Goal: Register for event/course

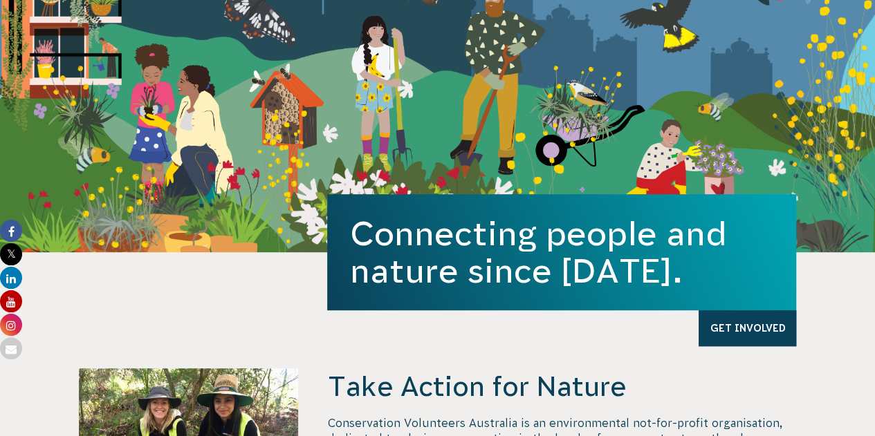
scroll to position [241, 0]
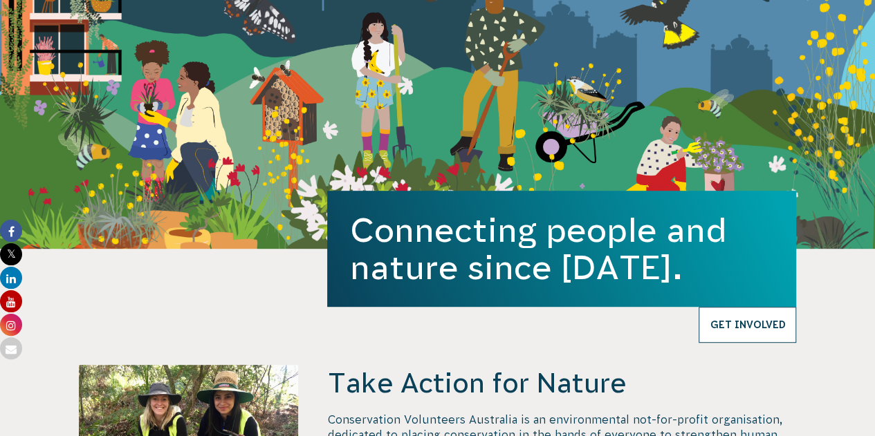
click at [741, 317] on link "Get Involved" at bounding box center [746, 325] width 97 height 36
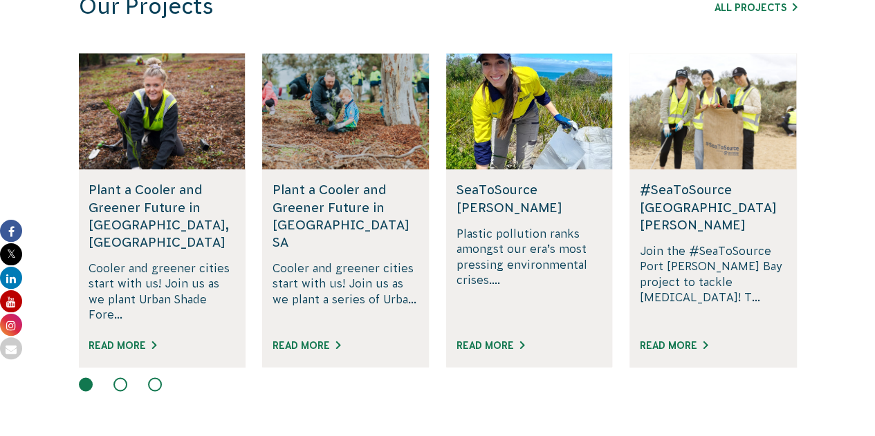
scroll to position [894, 0]
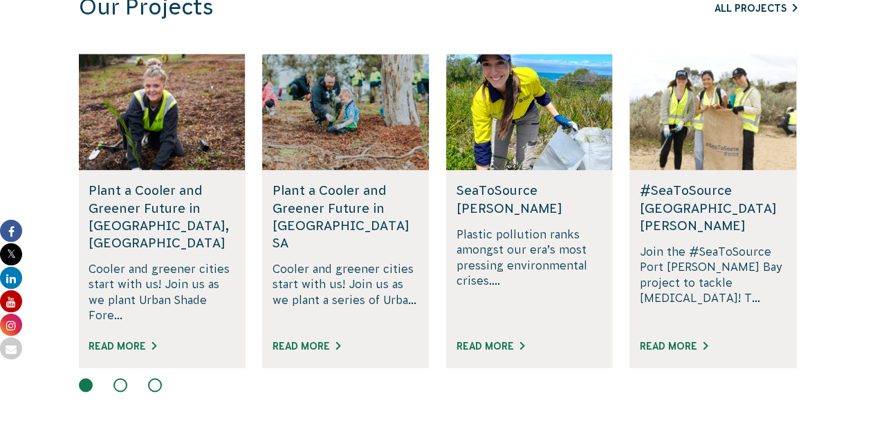
click at [761, 8] on link "All Projects" at bounding box center [755, 8] width 82 height 11
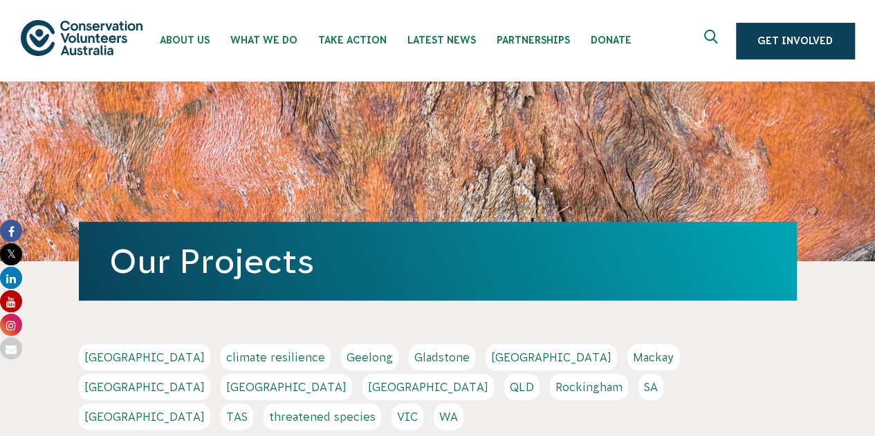
click at [341, 363] on link "Geelong" at bounding box center [369, 357] width 57 height 26
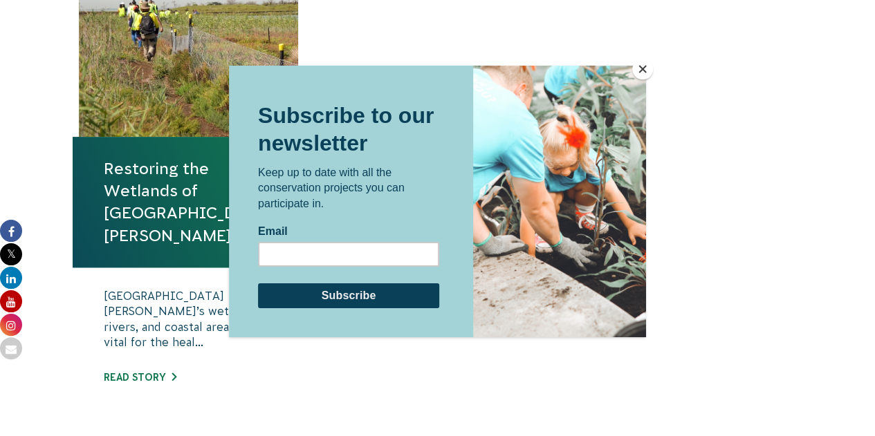
scroll to position [537, 0]
click at [704, 63] on div at bounding box center [437, 218] width 875 height 436
